Goal: Information Seeking & Learning: Check status

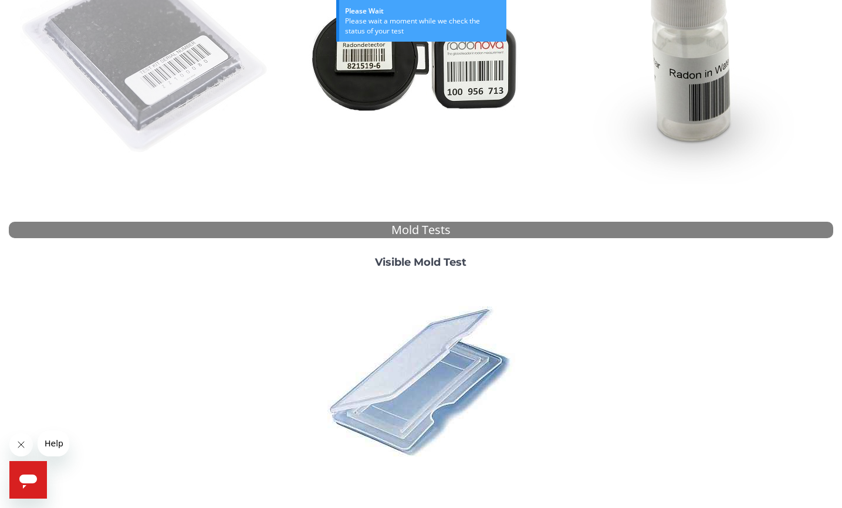
scroll to position [334, 0]
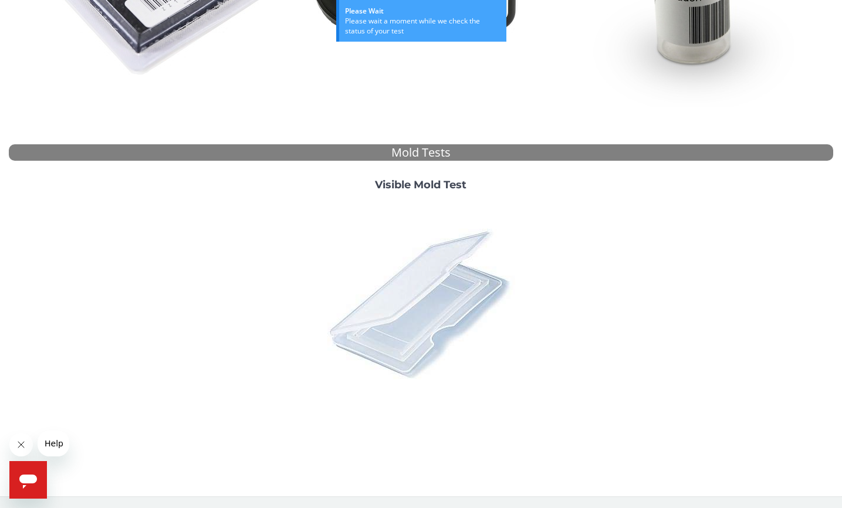
click at [361, 322] on img at bounding box center [420, 303] width 205 height 205
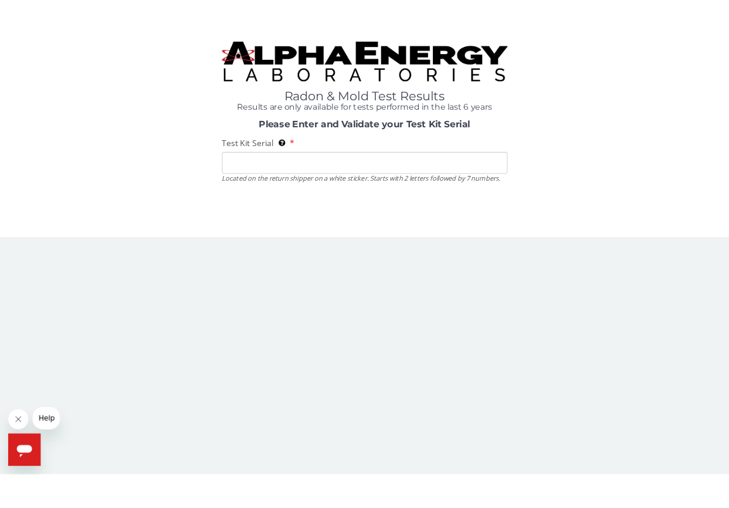
scroll to position [0, 0]
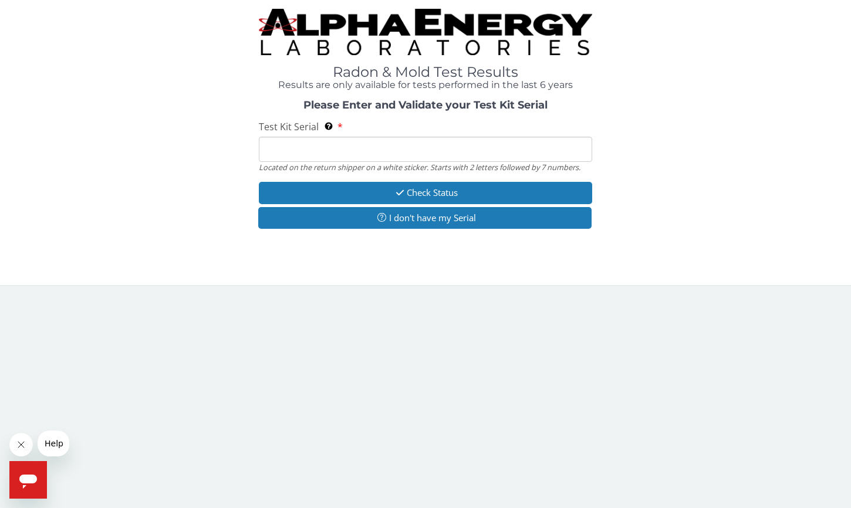
click at [345, 146] on input "Test Kit Serial Located on the return shipper on a white sticker. Starts with 2…" at bounding box center [425, 149] width 333 height 25
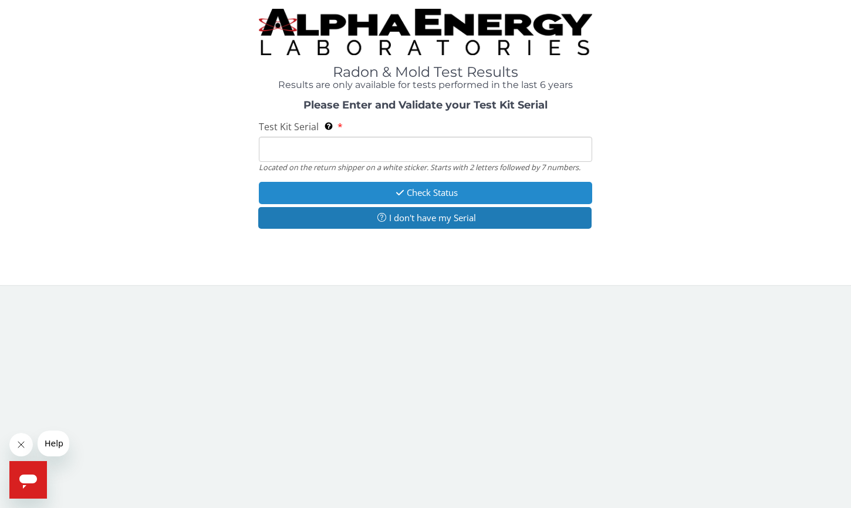
click at [420, 194] on button "Check Status" at bounding box center [425, 193] width 333 height 22
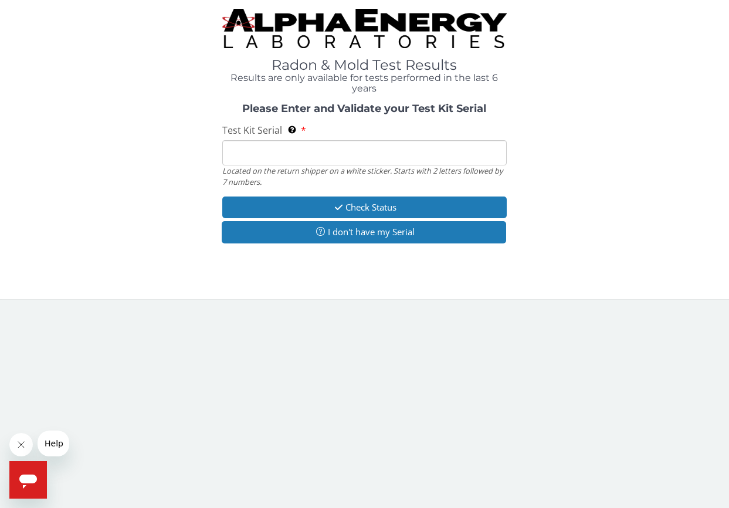
click at [265, 155] on input "Test Kit Serial Located on the return shipper on a white sticker. Starts with 2…" at bounding box center [364, 152] width 285 height 25
paste input "ML182950"
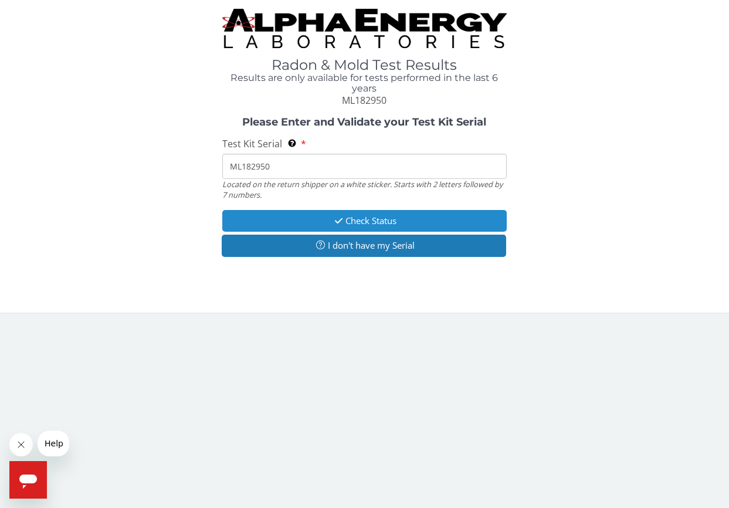
type input "ML182950"
click at [324, 222] on button "Check Status" at bounding box center [364, 221] width 285 height 22
